Goal: Information Seeking & Learning: Learn about a topic

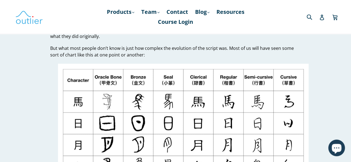
scroll to position [83, 0]
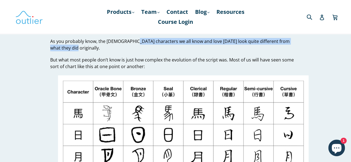
drag, startPoint x: 132, startPoint y: 42, endPoint x: 227, endPoint y: 46, distance: 95.3
click at [227, 46] on p "As you probably know, the [DEMOGRAPHIC_DATA] characters we all know and love [D…" at bounding box center [175, 44] width 251 height 13
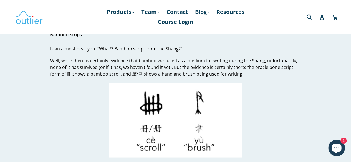
scroll to position [472, 0]
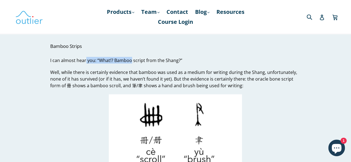
drag, startPoint x: 85, startPoint y: 63, endPoint x: 130, endPoint y: 57, distance: 45.6
click at [130, 57] on span "I can almost hear you: “What!? Bamboo script from the Shang?”" at bounding box center [116, 60] width 132 height 6
click at [166, 62] on span "I can almost hear you: “What!? Bamboo script from the Shang?”" at bounding box center [116, 60] width 132 height 6
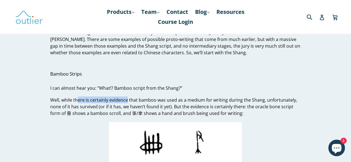
drag, startPoint x: 80, startPoint y: 100, endPoint x: 146, endPoint y: 99, distance: 66.1
click at [137, 99] on span "Well, while there is certainly evidence that bamboo was used as a medium for wr…" at bounding box center [173, 106] width 247 height 19
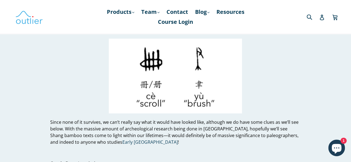
click at [94, 86] on span at bounding box center [175, 76] width 251 height 75
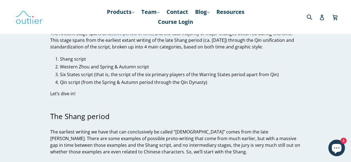
scroll to position [333, 0]
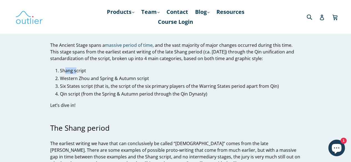
drag, startPoint x: 64, startPoint y: 72, endPoint x: 76, endPoint y: 74, distance: 11.9
click at [76, 74] on li "Shang script" at bounding box center [180, 70] width 241 height 7
click at [84, 82] on li "Western Zhou and Spring & Autumn script" at bounding box center [180, 78] width 241 height 7
drag, startPoint x: 80, startPoint y: 79, endPoint x: 106, endPoint y: 78, distance: 26.4
click at [106, 78] on span "Western Zhou and Spring & Autumn script" at bounding box center [104, 78] width 89 height 6
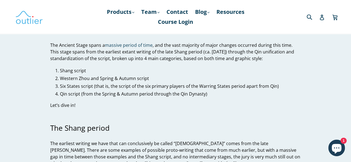
click at [107, 97] on span "Qin script (from the Spring & Autumn period through the Qin Dynasty)" at bounding box center [133, 94] width 147 height 6
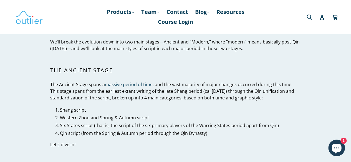
scroll to position [305, 0]
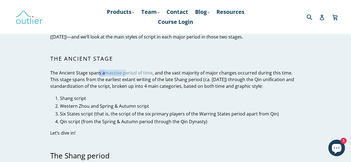
drag, startPoint x: 98, startPoint y: 74, endPoint x: 124, endPoint y: 72, distance: 26.7
click at [124, 72] on p "The Ancient Stage spans a massive period of time , and the vast majority of maj…" at bounding box center [175, 80] width 251 height 20
click at [75, 81] on p "The Ancient Stage spans a massive period of time , and the vast majority of maj…" at bounding box center [175, 80] width 251 height 20
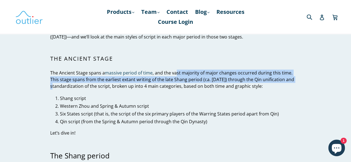
drag, startPoint x: 176, startPoint y: 74, endPoint x: 286, endPoint y: 82, distance: 110.0
click at [286, 82] on p "The Ancient Stage spans a massive period of time , and the vast majority of maj…" at bounding box center [175, 80] width 251 height 20
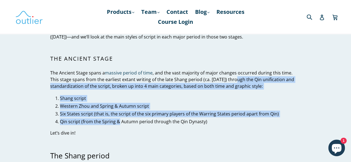
drag, startPoint x: 243, startPoint y: 76, endPoint x: 120, endPoint y: 123, distance: 131.5
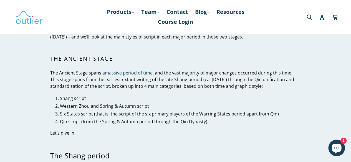
click at [130, 132] on p "Let’s dive in!" at bounding box center [175, 133] width 251 height 7
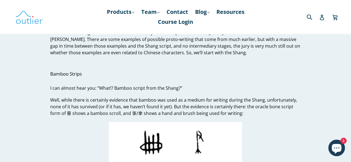
scroll to position [472, 0]
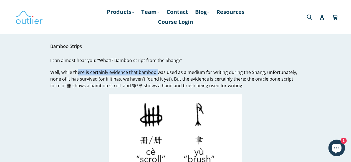
drag, startPoint x: 77, startPoint y: 72, endPoint x: 156, endPoint y: 73, distance: 78.5
click at [156, 73] on span "Well, while there is certainly evidence that bamboo was used as a medium for wr…" at bounding box center [173, 78] width 247 height 19
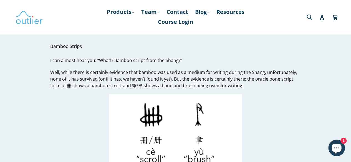
click at [224, 70] on span "Well, while there is certainly evidence that bamboo was used as a medium for wr…" at bounding box center [173, 78] width 247 height 19
drag, startPoint x: 205, startPoint y: 74, endPoint x: 249, endPoint y: 73, distance: 43.9
click at [248, 73] on span "Well, while there is certainly evidence that bamboo was used as a medium for wr…" at bounding box center [173, 78] width 247 height 19
click at [284, 77] on span "Well, while there is certainly evidence that bamboo was used as a medium for wr…" at bounding box center [173, 78] width 247 height 19
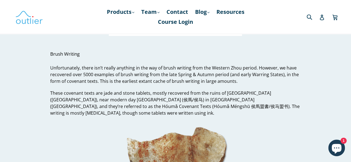
scroll to position [2720, 0]
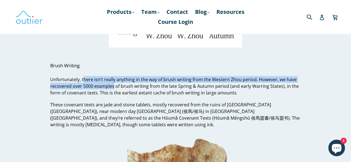
drag, startPoint x: 83, startPoint y: 72, endPoint x: 114, endPoint y: 82, distance: 32.1
click at [114, 82] on span "Unfortunately, there isn’t really anything in the way of brush writing from the…" at bounding box center [174, 86] width 249 height 19
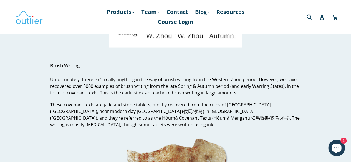
click at [162, 79] on span "Unfortunately, there isn’t really anything in the way of brush writing from the…" at bounding box center [174, 86] width 249 height 19
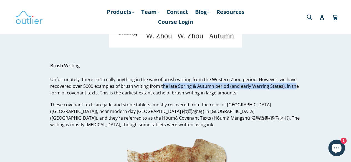
drag, startPoint x: 180, startPoint y: 79, endPoint x: 292, endPoint y: 78, distance: 112.1
click at [292, 78] on span "Unfortunately, there isn’t really anything in the way of brush writing from the…" at bounding box center [174, 86] width 249 height 19
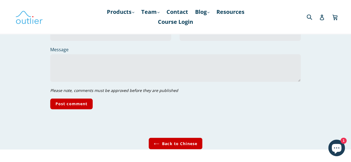
scroll to position [6049, 0]
